Goal: Task Accomplishment & Management: Complete application form

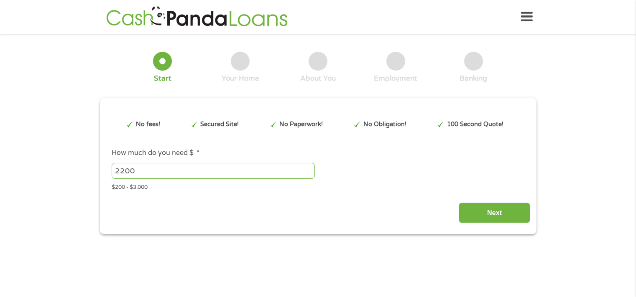
type input "EAIaIQobChMInfjd67iVjwMVehqtBh0CoD0sEAAYAiAAEgJtwvD_BwE"
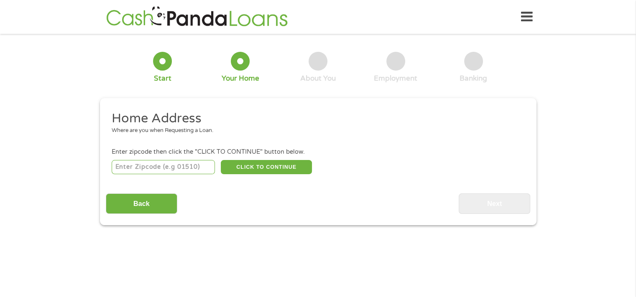
click at [194, 168] on input "number" at bounding box center [163, 167] width 103 height 14
type input "93722"
click at [269, 168] on button "CLICK TO CONTINUE" at bounding box center [266, 167] width 91 height 14
type input "93722"
type input "[GEOGRAPHIC_DATA]"
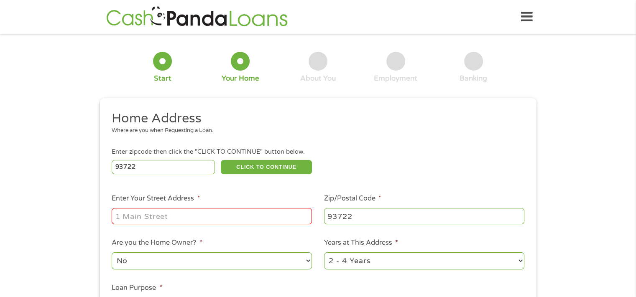
click at [226, 218] on input "Enter Your Street Address *" at bounding box center [212, 216] width 200 height 16
type input "3666 W Terrace Ave"
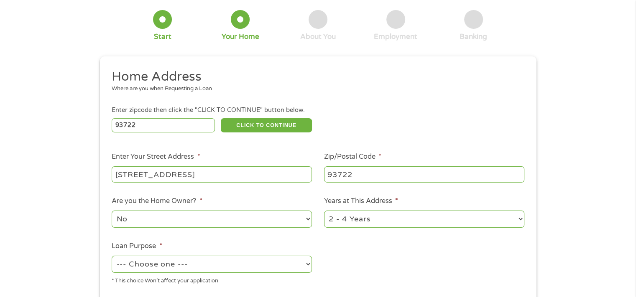
scroll to position [84, 0]
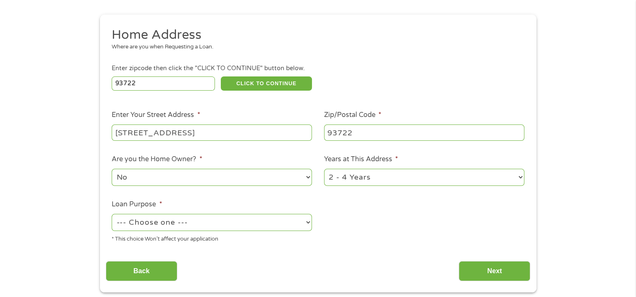
click at [235, 181] on select "No Yes" at bounding box center [212, 177] width 200 height 17
select select "yes"
click at [112, 170] on select "No Yes" at bounding box center [212, 177] width 200 height 17
click at [194, 222] on select "--- Choose one --- Pay Bills Debt Consolidation Home Improvement Major Purchase…" at bounding box center [212, 222] width 200 height 17
select select "paybills"
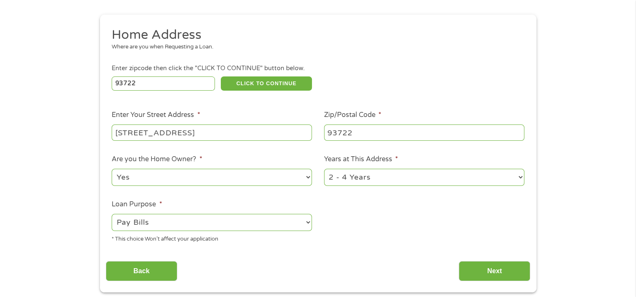
click at [112, 215] on select "--- Choose one --- Pay Bills Debt Consolidation Home Improvement Major Purchase…" at bounding box center [212, 222] width 200 height 17
click at [512, 274] on input "Next" at bounding box center [494, 271] width 71 height 20
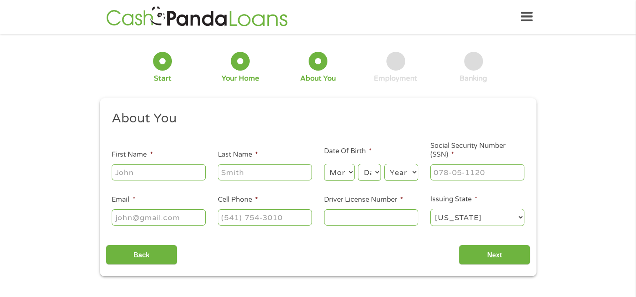
scroll to position [3, 3]
click at [152, 179] on input "First Name *" at bounding box center [159, 172] width 94 height 16
type input "Amanda"
type input "Ortiz"
type input "missmandy2750@gmail.com"
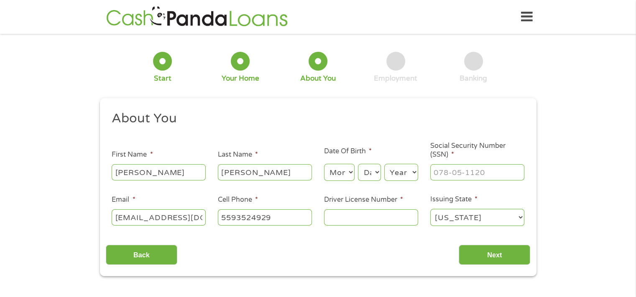
type input "(559) 352-4929"
click at [353, 176] on select "Month 1 2 3 4 5 6 7 8 9 10 11 12" at bounding box center [339, 172] width 31 height 17
select select "1"
click at [324, 164] on select "Month 1 2 3 4 5 6 7 8 9 10 11 12" at bounding box center [339, 172] width 31 height 17
click at [362, 177] on select "Day 1 2 3 4 5 6 7 8 9 10 11 12 13 14 15 16 17 18 19 20 21 22 23 24 25 26 27 28 …" at bounding box center [369, 172] width 23 height 17
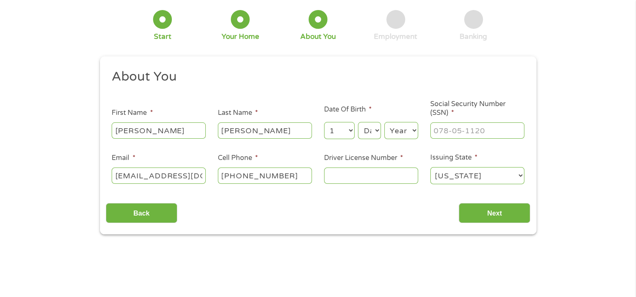
scroll to position [0, 0]
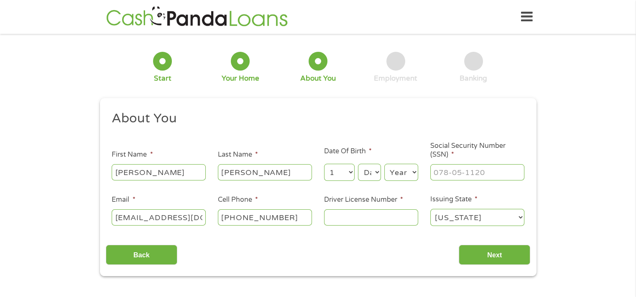
click at [368, 175] on select "Day 1 2 3 4 5 6 7 8 9 10 11 12 13 14 15 16 17 18 19 20 21 22 23 24 25 26 27 28 …" at bounding box center [369, 172] width 23 height 17
select select "31"
click at [358, 164] on select "Day 1 2 3 4 5 6 7 8 9 10 11 12 13 14 15 16 17 18 19 20 21 22 23 24 25 26 27 28 …" at bounding box center [369, 172] width 23 height 17
click at [395, 177] on select "Year 2007 2006 2005 2004 2003 2002 2001 2000 1999 1998 1997 1996 1995 1994 1993…" at bounding box center [401, 172] width 34 height 17
select select "1987"
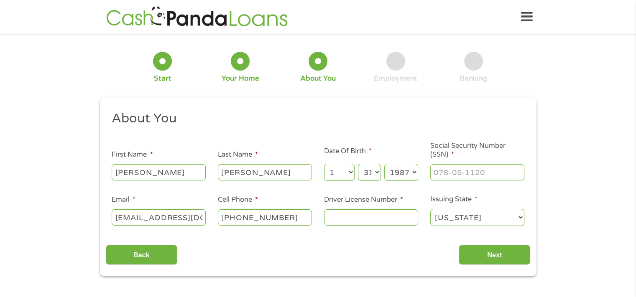
click at [384, 164] on select "Year 2007 2006 2005 2004 2003 2002 2001 2000 1999 1998 1997 1996 1995 1994 1993…" at bounding box center [401, 172] width 34 height 17
click at [472, 172] on input "___-__-____" at bounding box center [477, 172] width 94 height 16
type input "610-12-3117"
drag, startPoint x: 376, startPoint y: 210, endPoint x: 375, endPoint y: 214, distance: 4.8
click at [375, 214] on div at bounding box center [371, 217] width 94 height 19
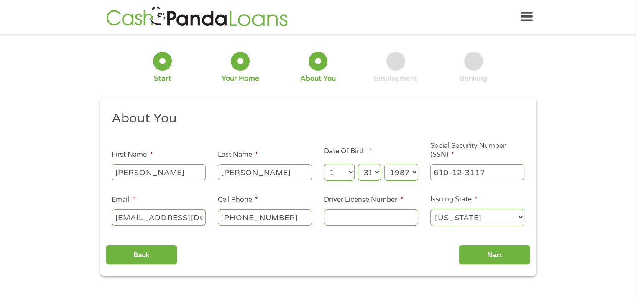
click at [375, 214] on input "Driver License Number *" at bounding box center [371, 217] width 94 height 16
type input "d"
type input "D6262187"
click at [508, 254] on input "Next" at bounding box center [494, 255] width 71 height 20
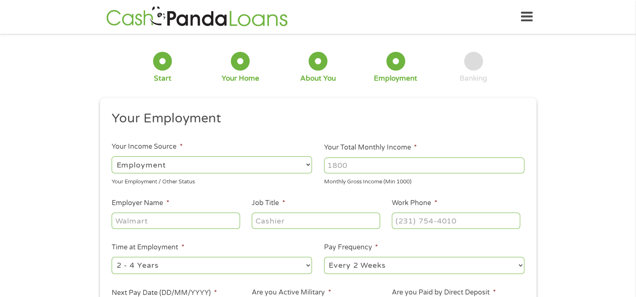
scroll to position [3, 3]
click at [343, 166] on input "Your Total Monthly Income *" at bounding box center [424, 166] width 200 height 16
drag, startPoint x: 352, startPoint y: 166, endPoint x: 201, endPoint y: 137, distance: 154.6
click at [218, 151] on ul "Your Employment Your Income Source * --- Choose one --- Employment Self Employe…" at bounding box center [318, 218] width 424 height 217
click at [351, 165] on input "Your Total Monthly Income *" at bounding box center [424, 166] width 200 height 16
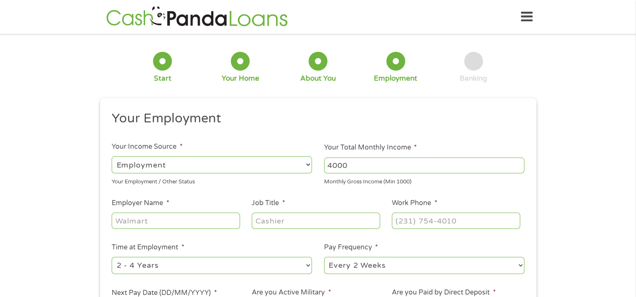
type input "4000"
click at [160, 224] on input "Employer Name *" at bounding box center [176, 221] width 128 height 16
type input "q"
type input "W"
type input "Quality"
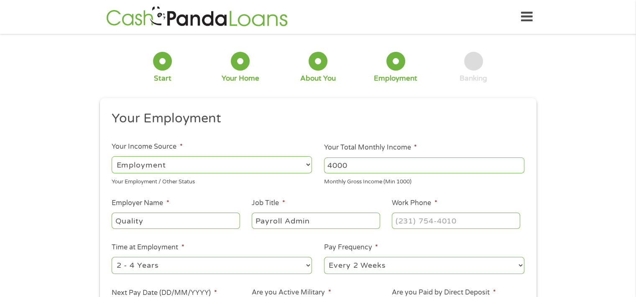
type input "Payroll Admin"
type input "(559) 485-3641"
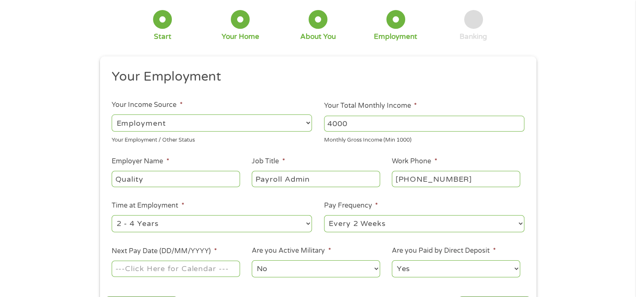
click at [212, 217] on select "--- Choose one --- 1 Year or less 1 - 2 Years 2 - 4 Years Over 4 Years" at bounding box center [212, 223] width 200 height 17
select select "12months"
click at [112, 216] on select "--- Choose one --- 1 Year or less 1 - 2 Years 2 - 4 Years Over 4 Years" at bounding box center [212, 223] width 200 height 17
click at [367, 222] on select "--- Choose one --- Every 2 Weeks Every Week Monthly Semi-Monthly" at bounding box center [424, 223] width 200 height 17
select select "weekly"
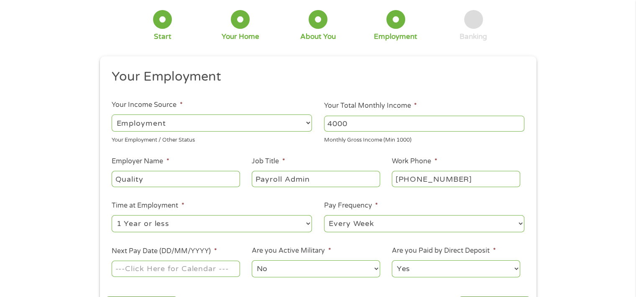
click at [324, 216] on select "--- Choose one --- Every 2 Weeks Every Week Monthly Semi-Monthly" at bounding box center [424, 223] width 200 height 17
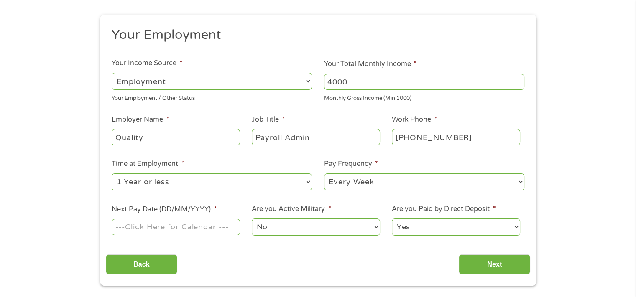
click at [203, 232] on input "Next Pay Date (DD/MM/YYYY) *" at bounding box center [176, 227] width 128 height 16
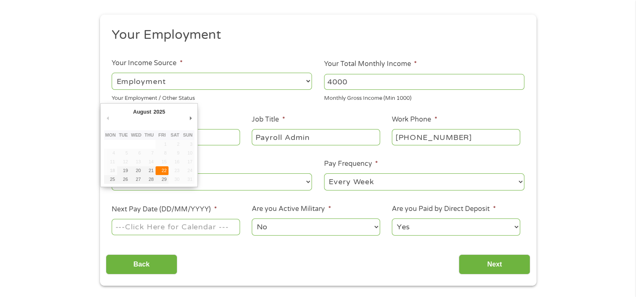
type input "22/08/2025"
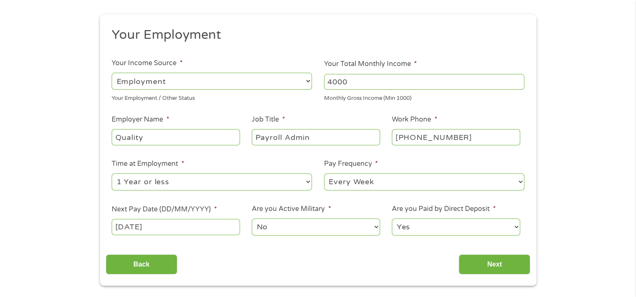
click at [273, 229] on select "No Yes" at bounding box center [316, 227] width 128 height 17
drag, startPoint x: 273, startPoint y: 234, endPoint x: 279, endPoint y: 230, distance: 7.5
click at [273, 234] on select "No Yes" at bounding box center [316, 227] width 128 height 17
click at [480, 267] on input "Next" at bounding box center [494, 265] width 71 height 20
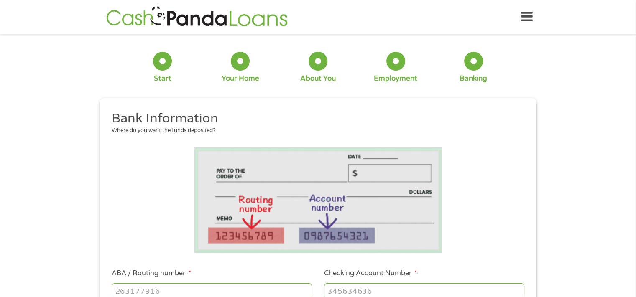
scroll to position [125, 0]
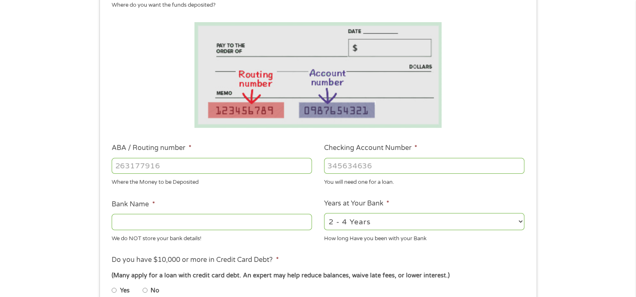
click at [227, 170] on input "ABA / Routing number *" at bounding box center [212, 166] width 200 height 16
type input "322271627"
type input "JP MORGAN CHASE BANK NA"
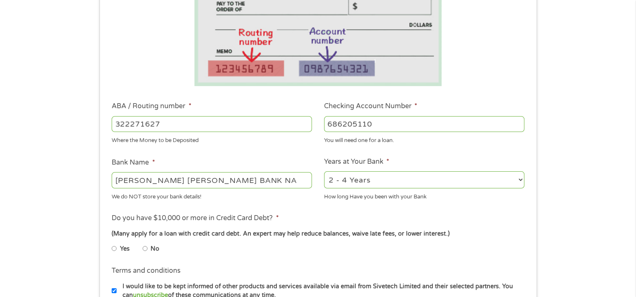
type input "686205110"
click at [357, 179] on select "2 - 4 Years 6 - 12 Months 1 - 2 Years Over 4 Years" at bounding box center [424, 179] width 200 height 17
select select "60months"
click at [324, 172] on select "2 - 4 Years 6 - 12 Months 1 - 2 Years Over 4 Years" at bounding box center [424, 179] width 200 height 17
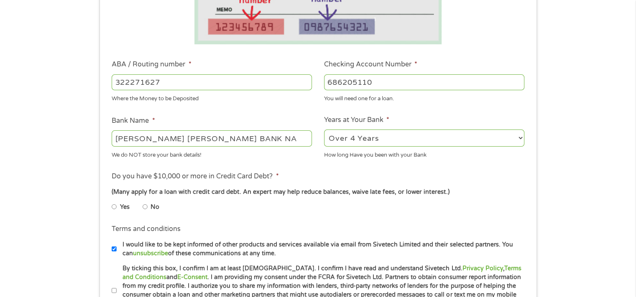
scroll to position [251, 0]
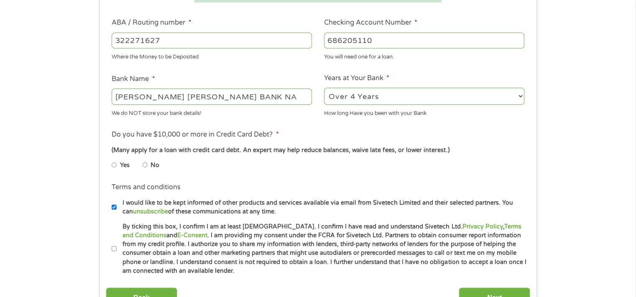
click at [145, 164] on input "No" at bounding box center [145, 164] width 5 height 13
radio input "true"
click at [111, 242] on li "Terms and conditions * By ticking this box, I confirm I am at least 18 years ol…" at bounding box center [318, 249] width 424 height 54
click at [114, 204] on input "I would like to be kept informed of other products and services available via e…" at bounding box center [114, 207] width 5 height 13
checkbox input "false"
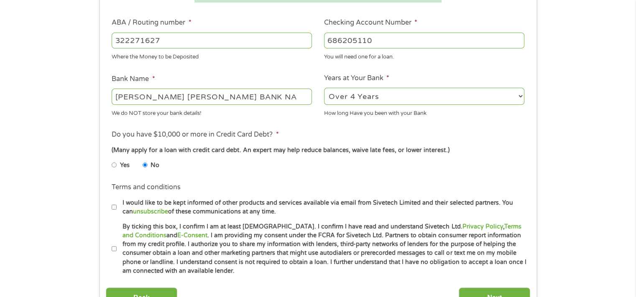
click at [114, 252] on input "By ticking this box, I confirm I am at least 18 years old. I confirm I have rea…" at bounding box center [114, 248] width 5 height 13
checkbox input "true"
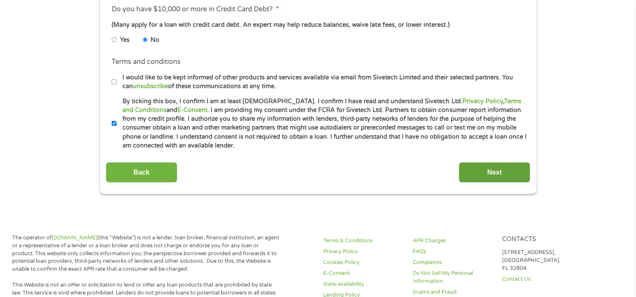
click at [493, 176] on input "Next" at bounding box center [494, 172] width 71 height 20
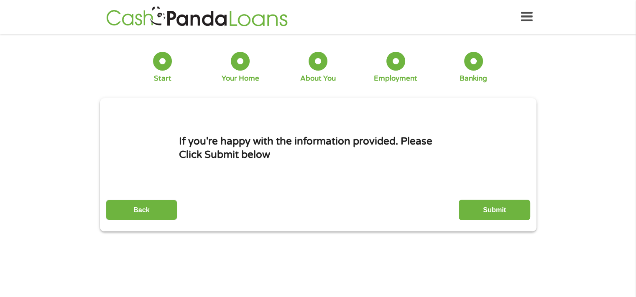
scroll to position [3, 3]
click at [487, 210] on input "Submit" at bounding box center [494, 210] width 71 height 20
